Goal: Obtain resource: Obtain resource

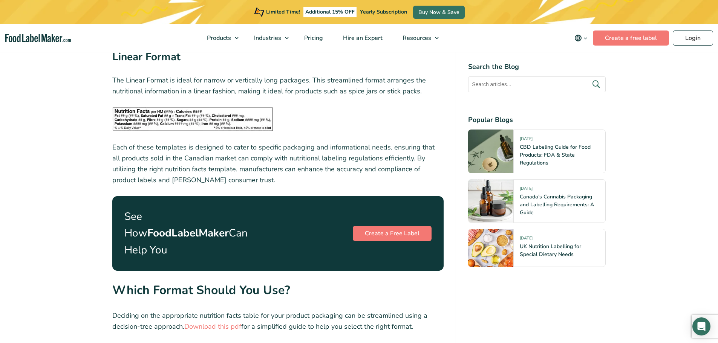
scroll to position [2525, 0]
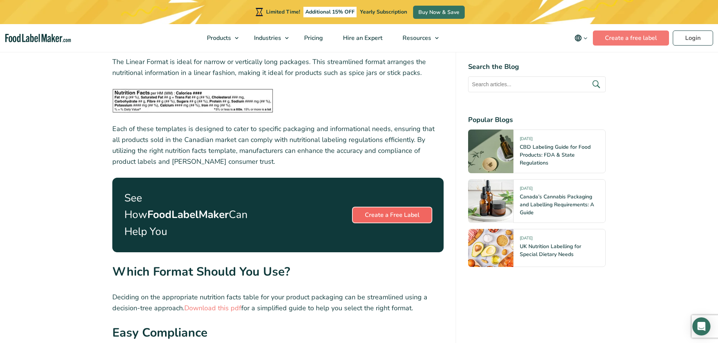
click at [403, 208] on link "Create a Free Label" at bounding box center [392, 215] width 79 height 15
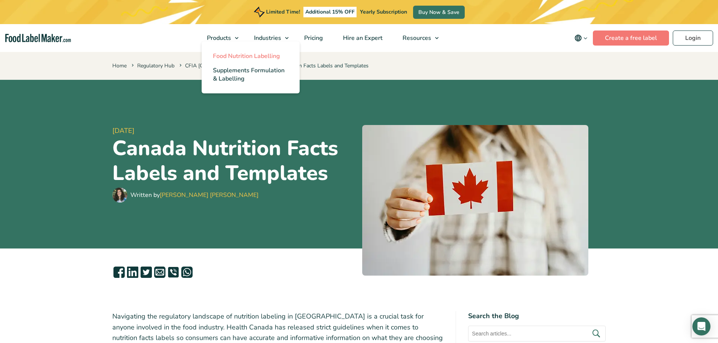
click at [242, 54] on span "Food Nutrition Labelling" at bounding box center [246, 56] width 67 height 8
